Goal: Transaction & Acquisition: Book appointment/travel/reservation

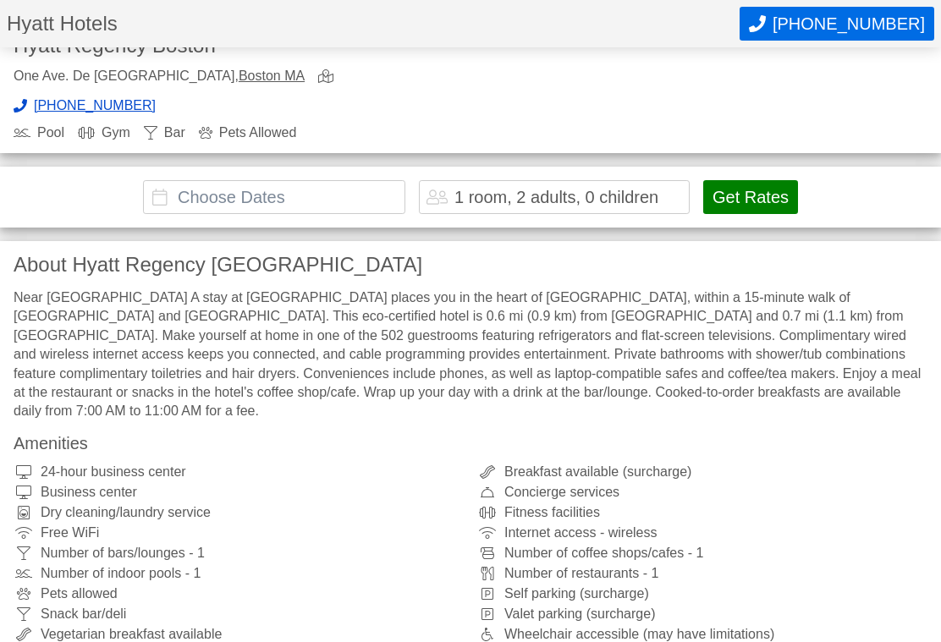
click at [777, 193] on button "Get Rates" at bounding box center [750, 198] width 95 height 34
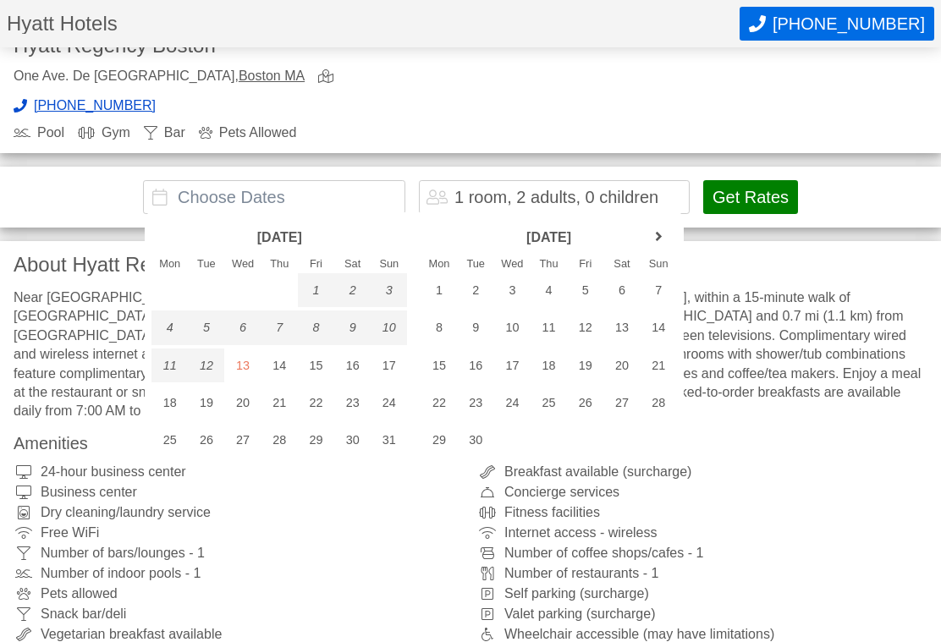
click at [661, 243] on link "next month" at bounding box center [658, 236] width 25 height 25
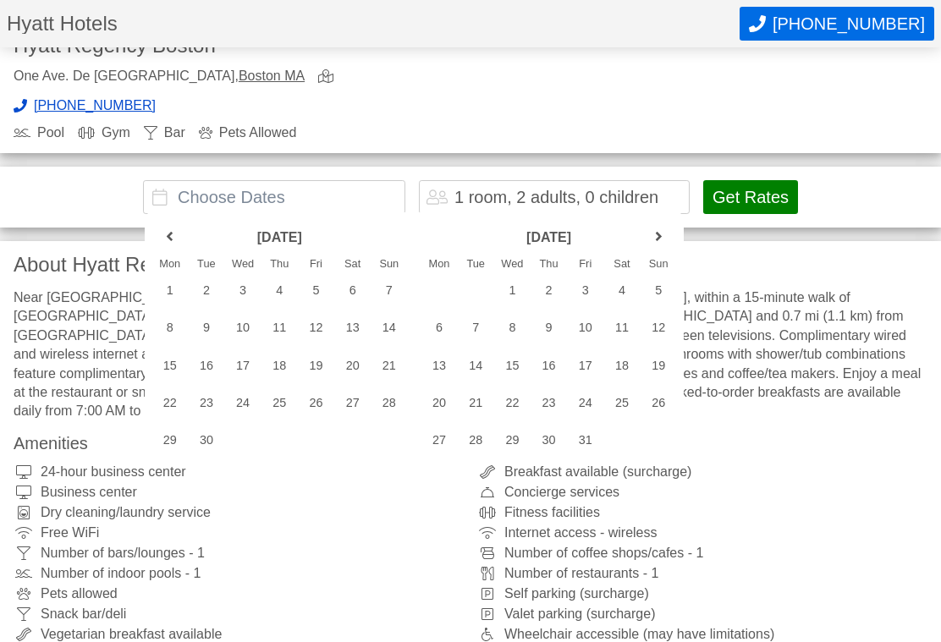
click at [662, 239] on link "next month" at bounding box center [658, 236] width 25 height 25
click at [664, 238] on link "next month" at bounding box center [658, 236] width 25 height 25
click at [655, 233] on link "next month" at bounding box center [658, 236] width 25 height 25
click at [663, 230] on link "next month" at bounding box center [658, 236] width 25 height 25
click at [657, 239] on link "next month" at bounding box center [658, 236] width 25 height 25
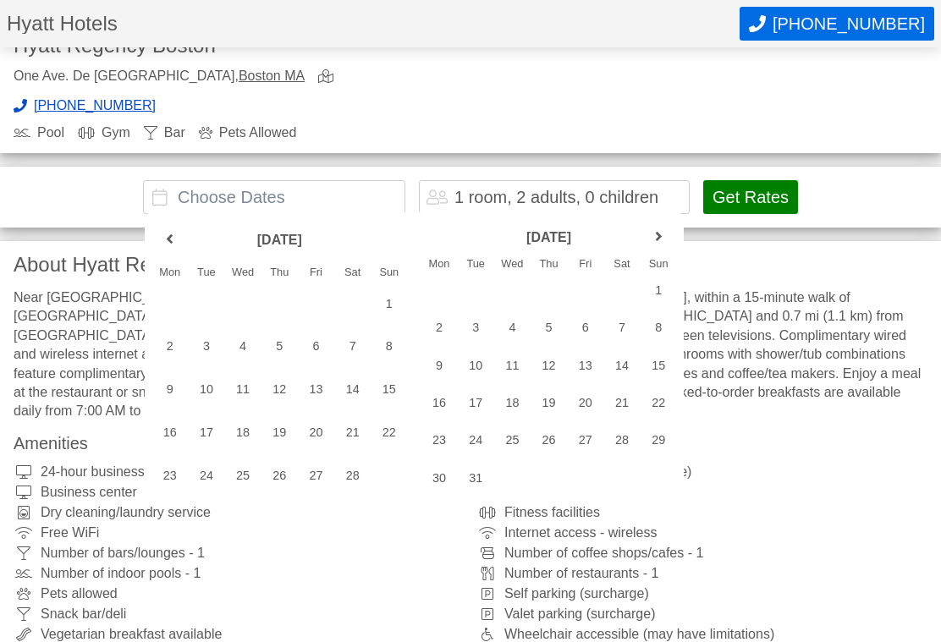
click at [656, 245] on link "next month" at bounding box center [658, 236] width 25 height 25
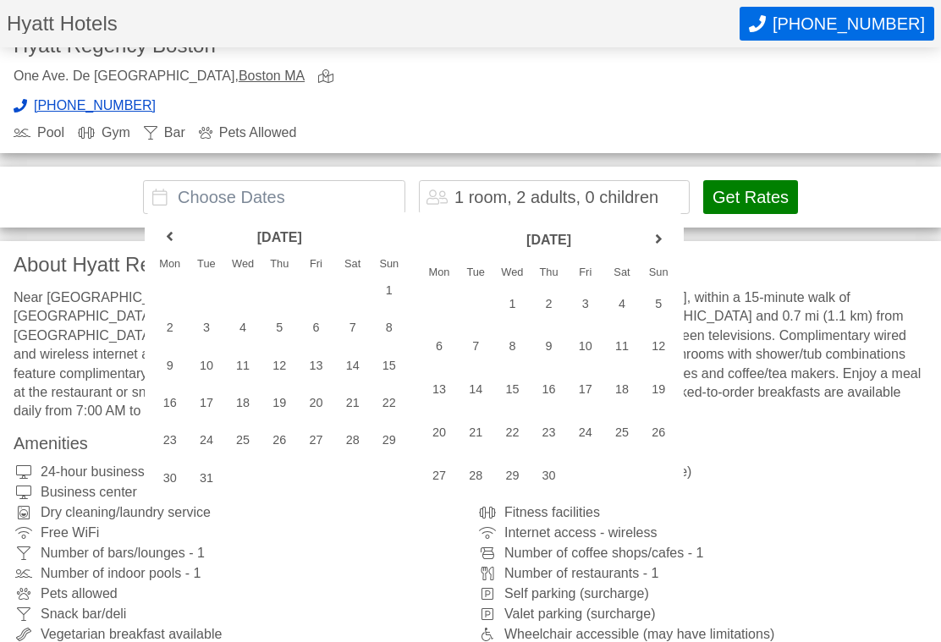
click at [662, 246] on link "next month" at bounding box center [658, 240] width 25 height 25
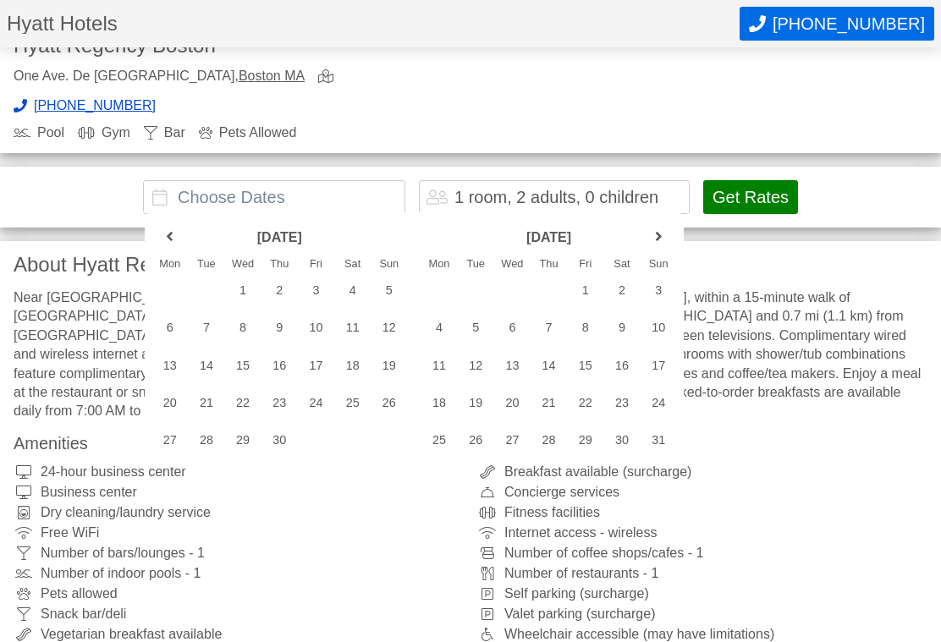
click at [666, 245] on link "next month" at bounding box center [658, 236] width 25 height 25
click at [554, 289] on div "4" at bounding box center [549, 290] width 36 height 34
type input "[DATE] - [DATE]"
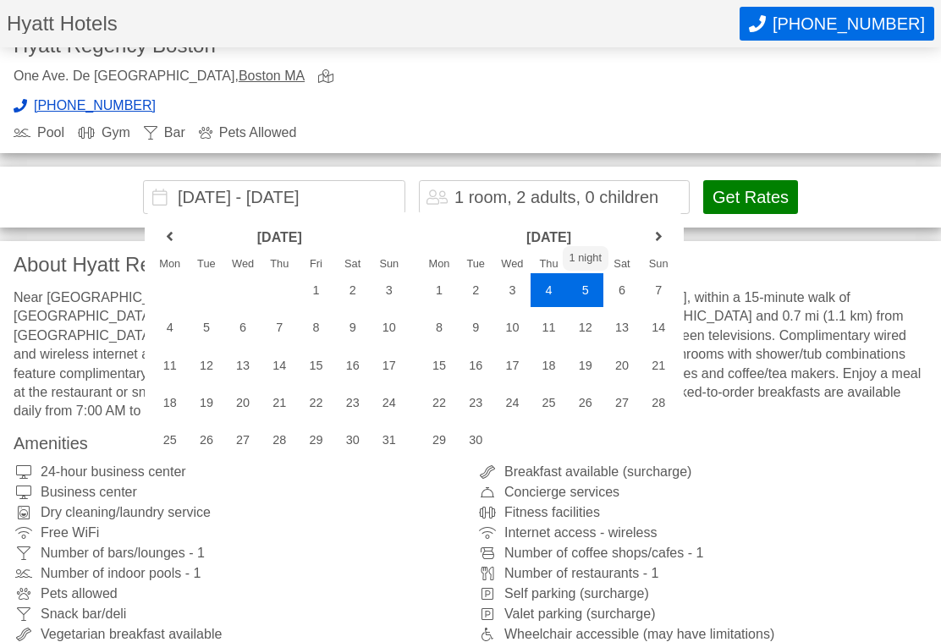
click at [589, 296] on div "5" at bounding box center [585, 290] width 36 height 34
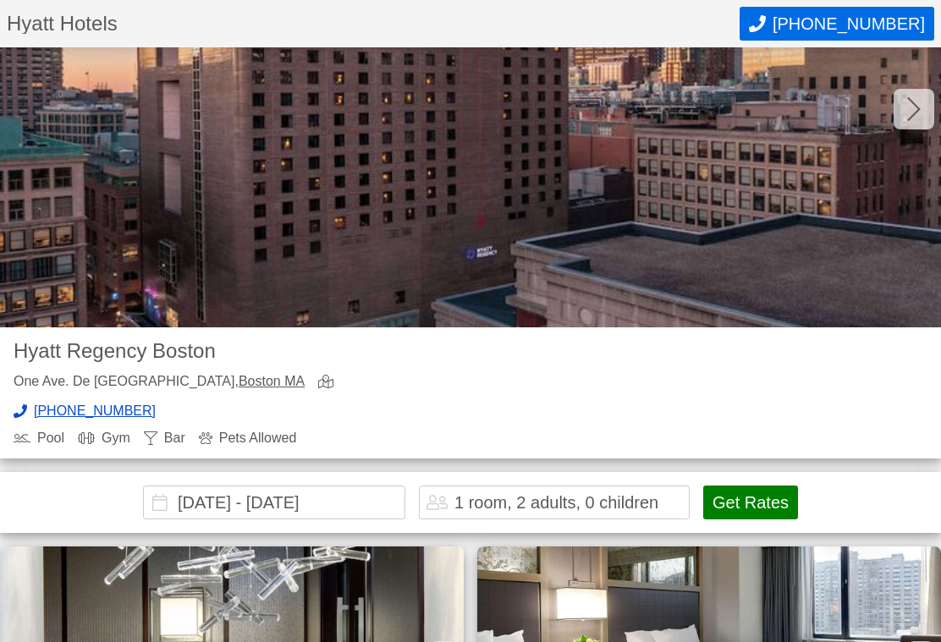
scroll to position [0, 0]
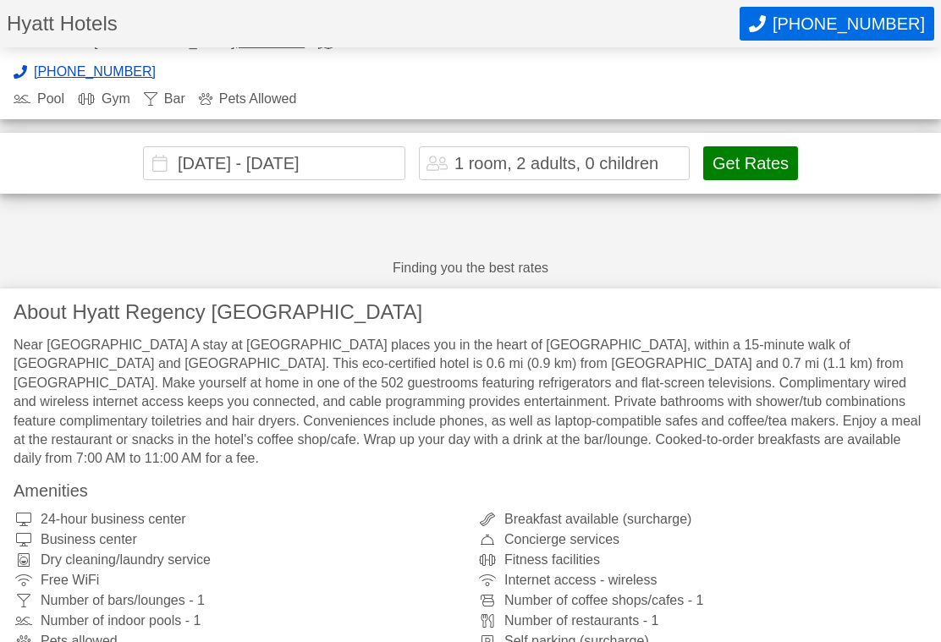
click at [777, 162] on button "Get Rates" at bounding box center [750, 164] width 95 height 34
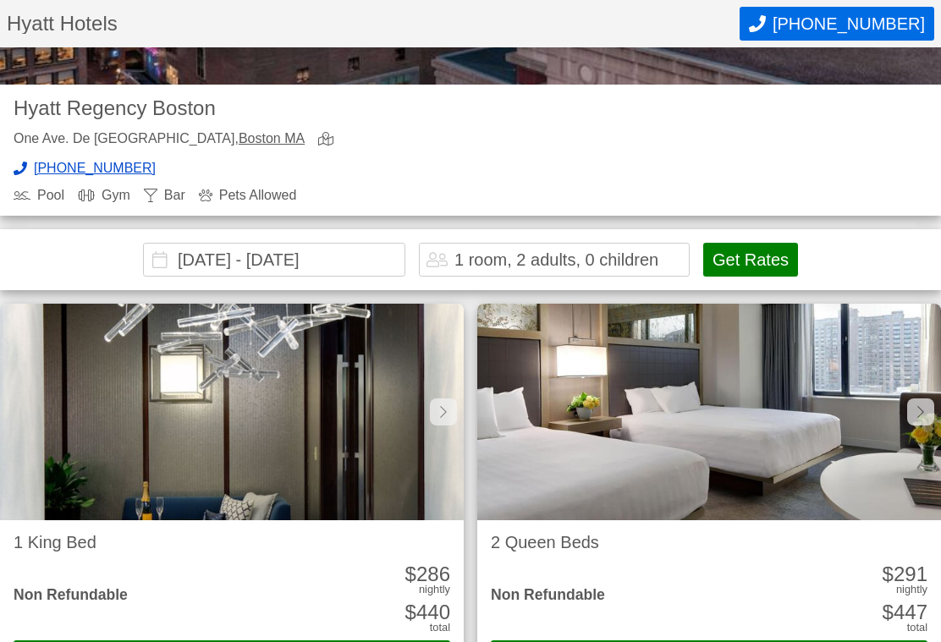
scroll to position [421, 0]
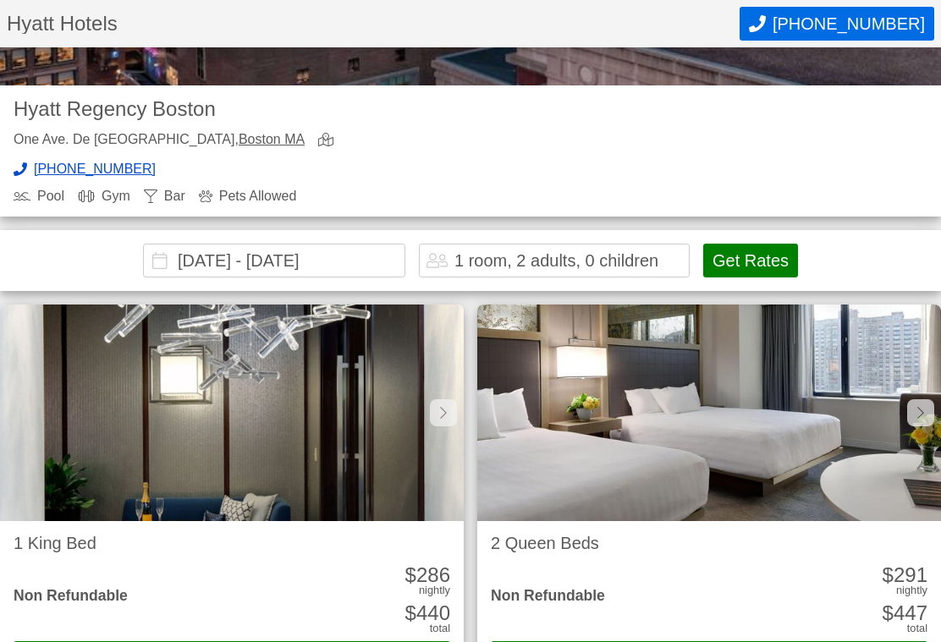
click at [765, 258] on button "Get Rates" at bounding box center [750, 261] width 95 height 34
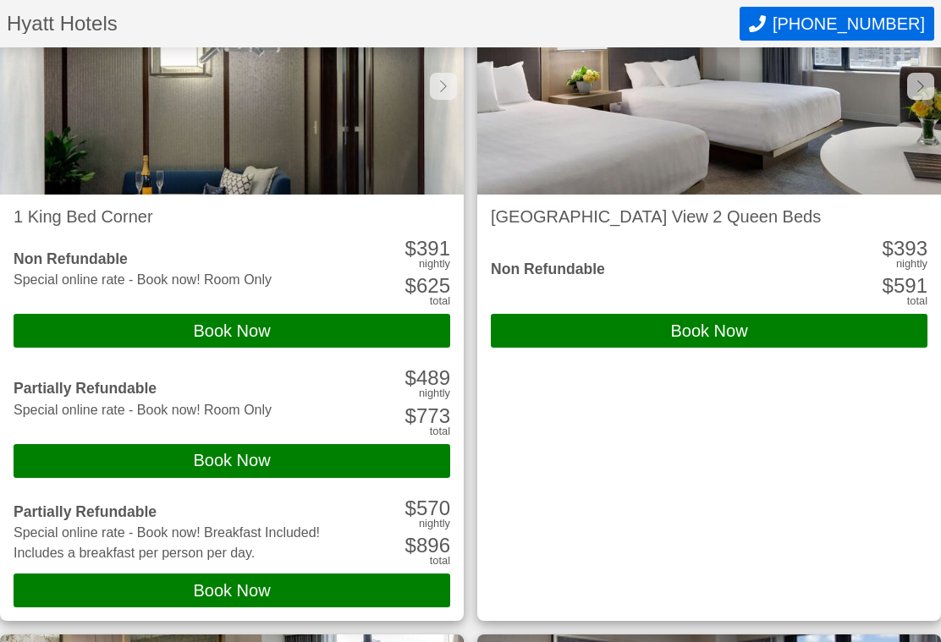
scroll to position [4525, 0]
